Goal: Transaction & Acquisition: Download file/media

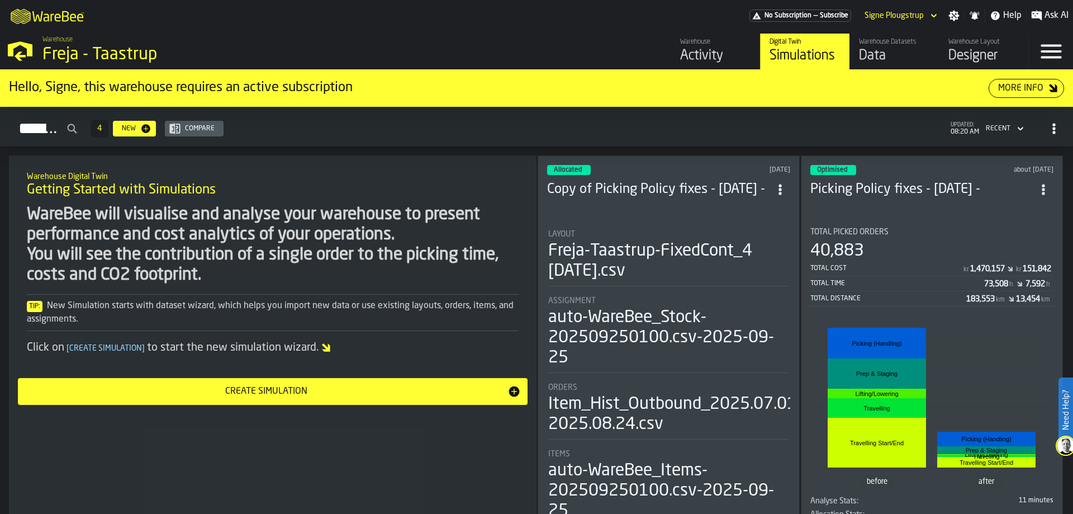
click at [700, 52] on div "Activity" at bounding box center [715, 56] width 71 height 18
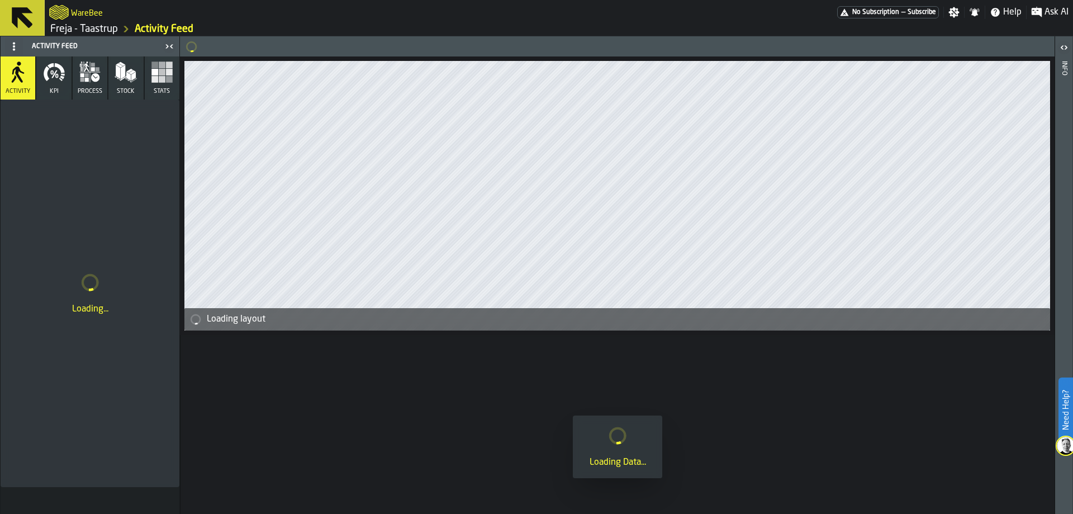
click at [158, 81] on icon "button" at bounding box center [162, 72] width 22 height 22
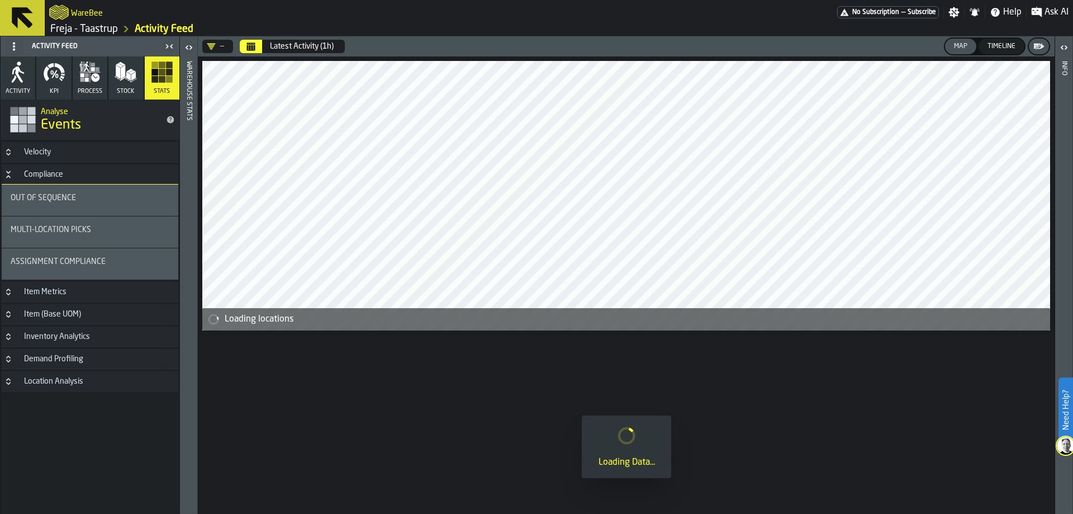
click at [89, 154] on h3 "Velocity" at bounding box center [90, 152] width 177 height 20
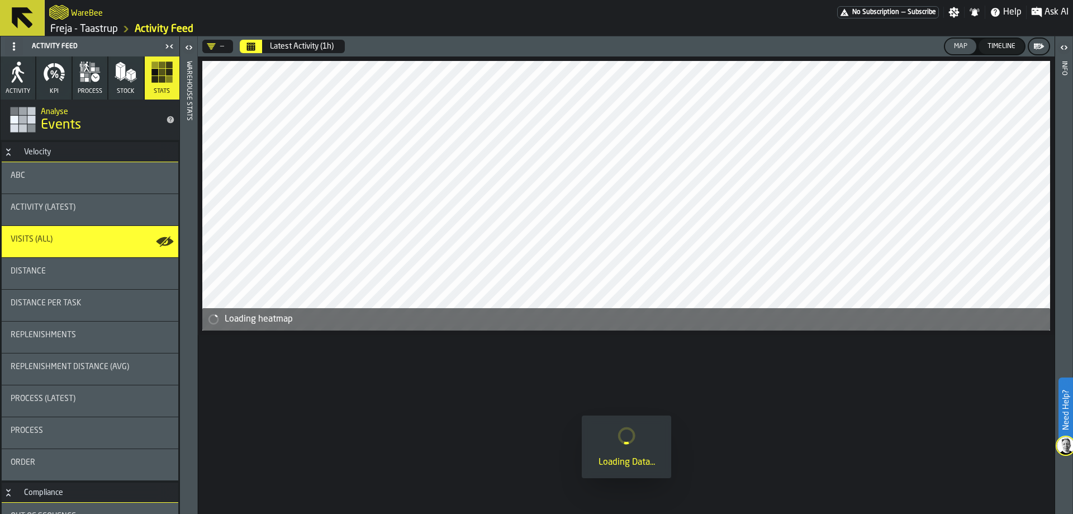
click at [70, 183] on div "ABC" at bounding box center [90, 177] width 159 height 13
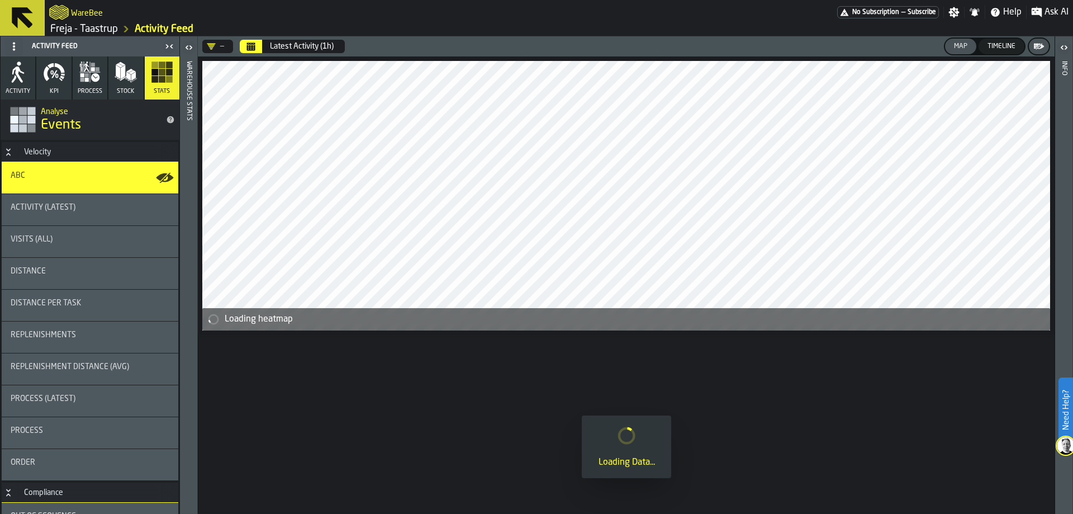
scroll to position [198, 0]
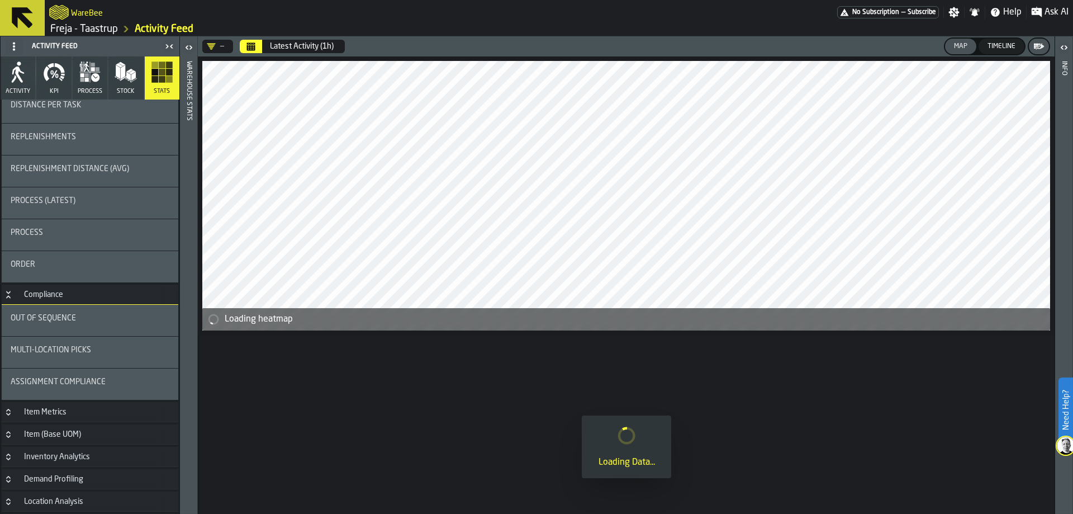
click at [55, 371] on div "Assignment Compliance" at bounding box center [90, 383] width 177 height 31
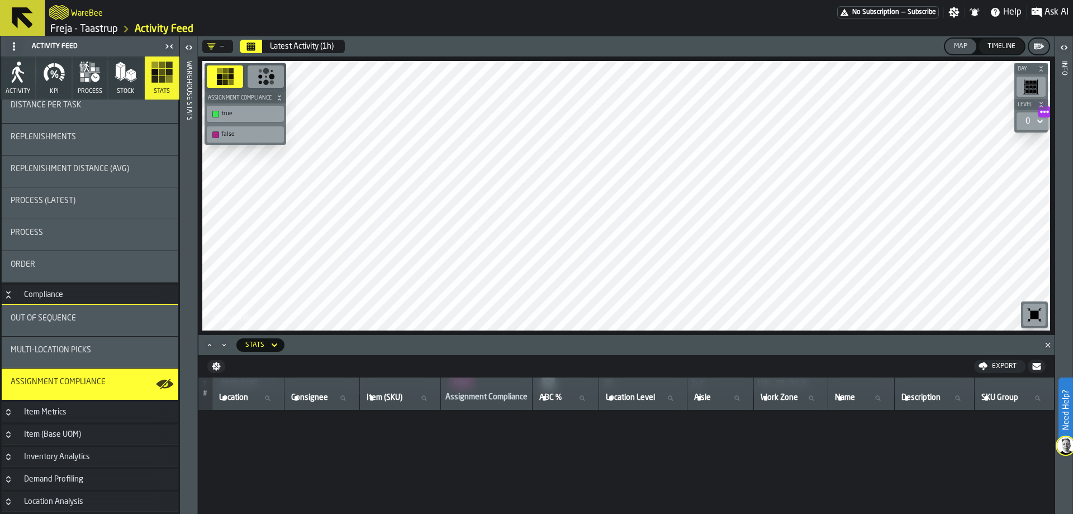
scroll to position [0, 0]
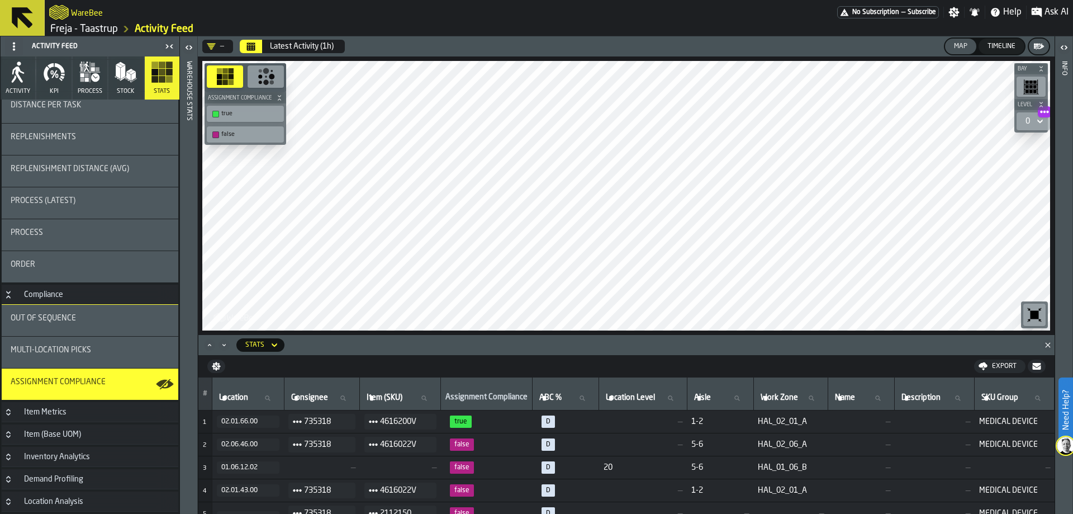
click at [69, 31] on link "Freja - Taastrup" at bounding box center [84, 29] width 68 height 12
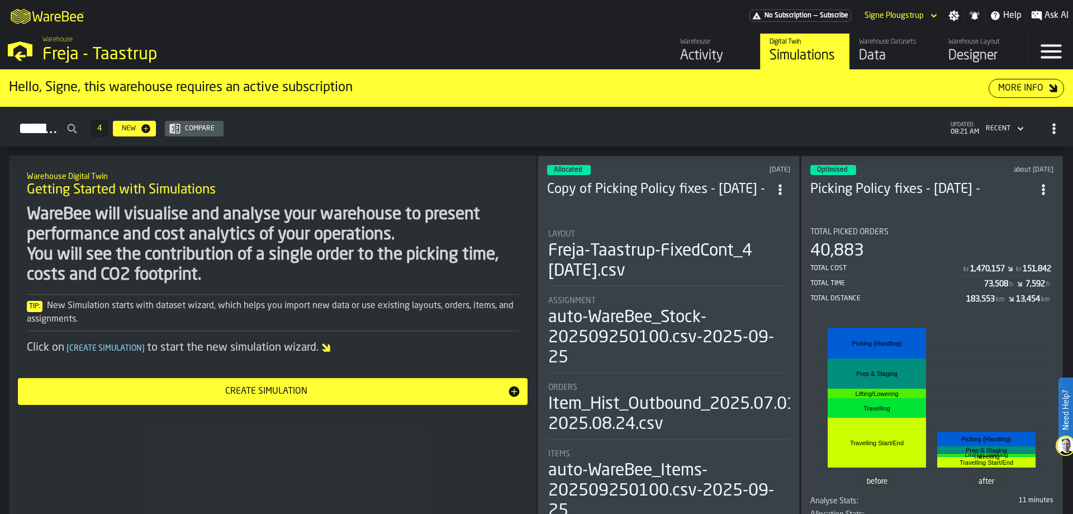
click at [880, 64] on div "Data" at bounding box center [894, 56] width 71 height 18
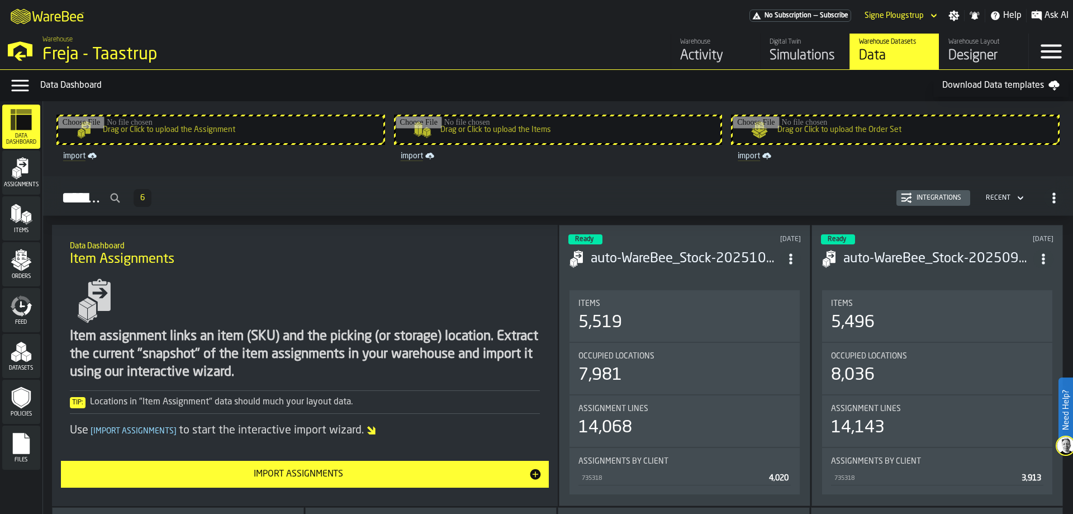
click at [20, 359] on polygon "menu Datasets" at bounding box center [18, 358] width 4 height 8
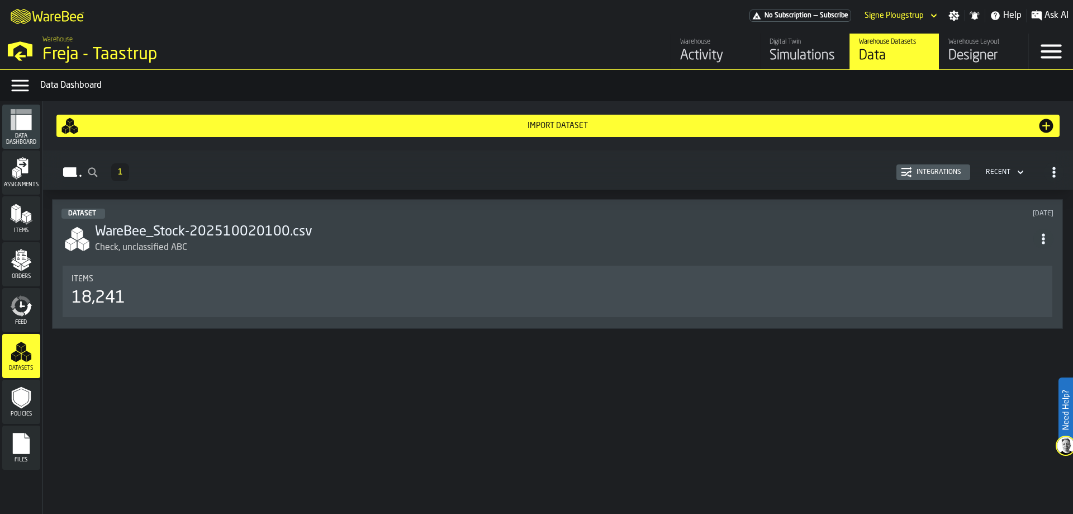
click at [352, 252] on div "Check, unclassified ABC" at bounding box center [564, 247] width 939 height 13
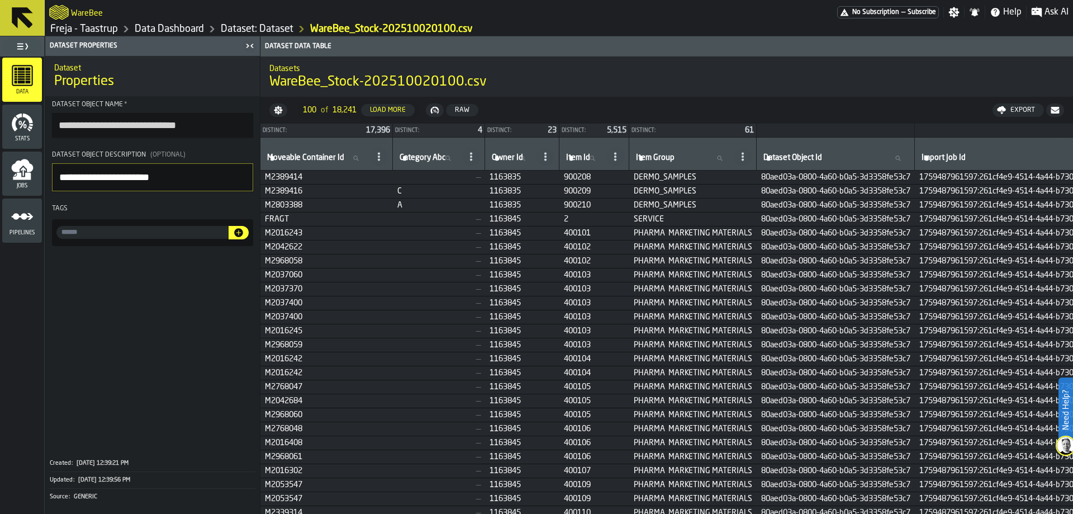
click at [1013, 110] on div "Export" at bounding box center [1023, 110] width 34 height 8
click at [1002, 111] on span "Download (csv)" at bounding box center [1014, 110] width 52 height 9
